Goal: Transaction & Acquisition: Purchase product/service

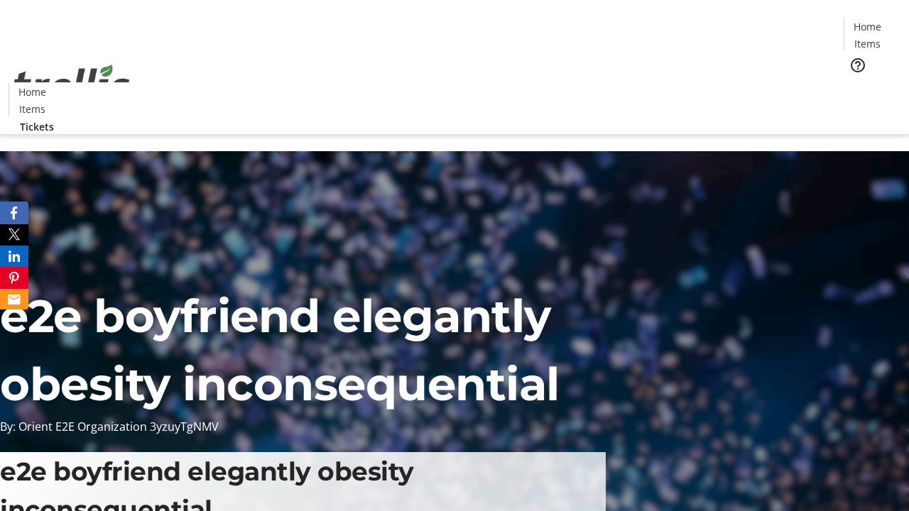
click at [855, 82] on span "Tickets" at bounding box center [872, 89] width 34 height 15
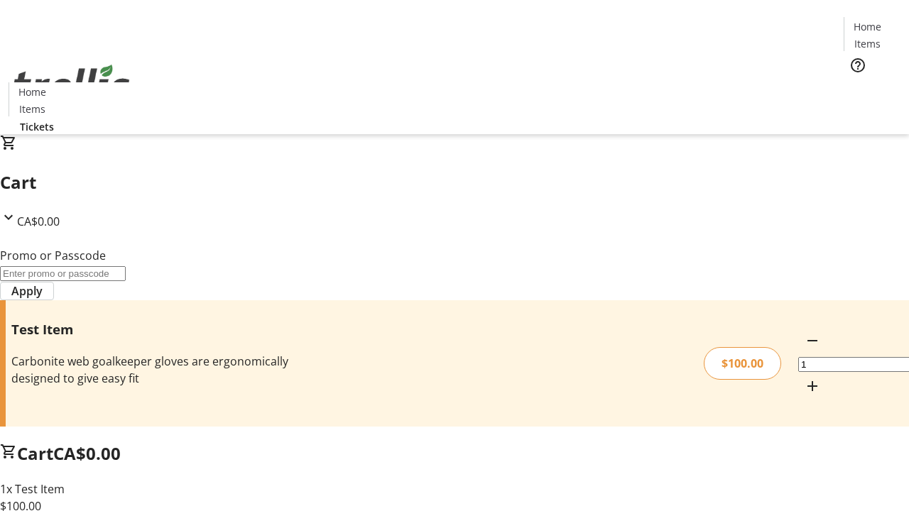
type input "PERCENT"
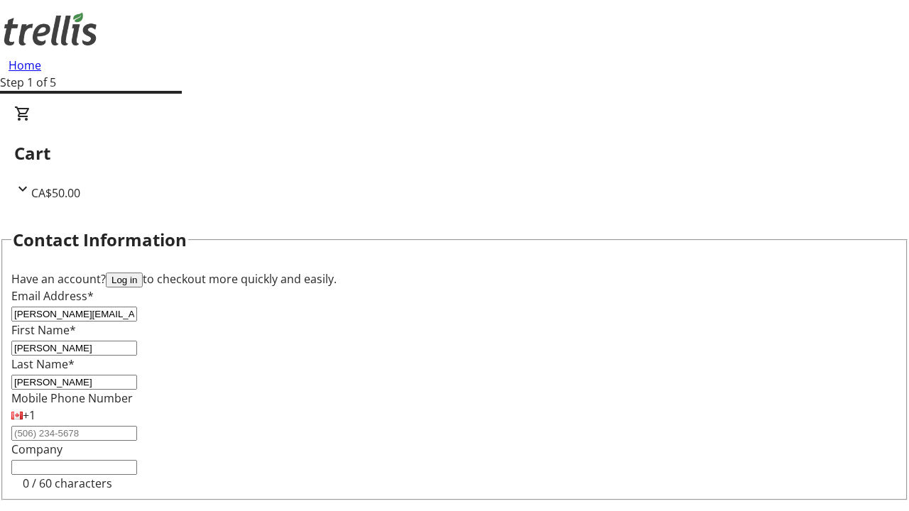
type input "[PERSON_NAME]"
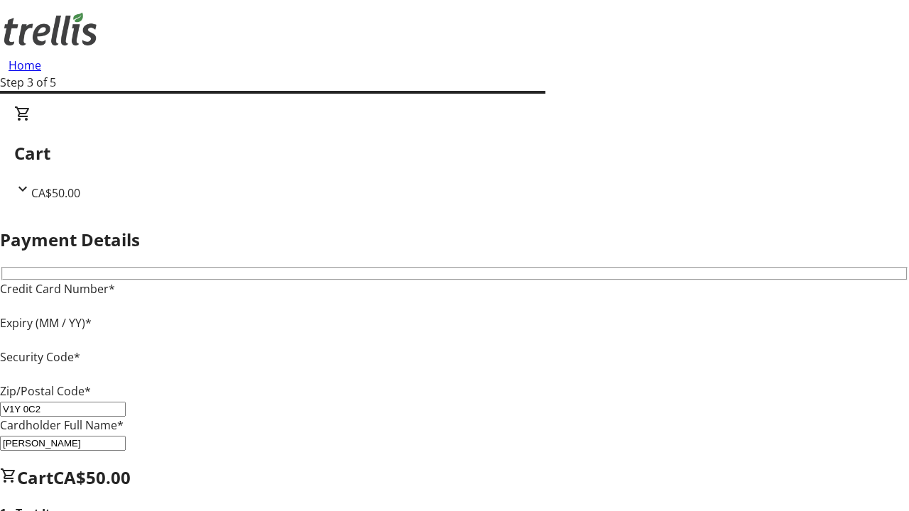
type input "V1Y 0C2"
